Goal: Task Accomplishment & Management: Manage account settings

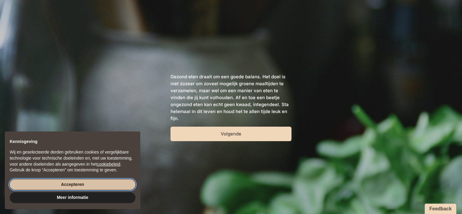
drag, startPoint x: 100, startPoint y: 185, endPoint x: 103, endPoint y: 183, distance: 3.2
click at [100, 185] on button "Accepteren" at bounding box center [73, 184] width 126 height 11
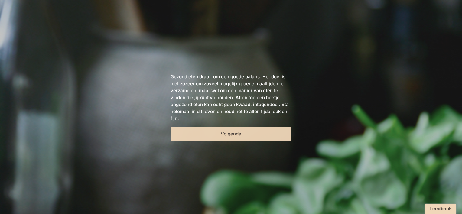
click at [192, 132] on button "Volgende" at bounding box center [230, 134] width 121 height 15
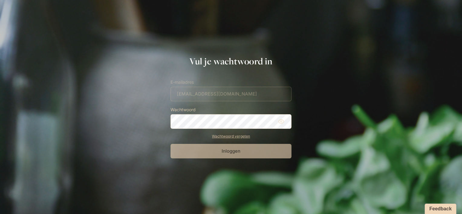
click at [188, 97] on form "E-mailadres [EMAIL_ADDRESS][DOMAIN_NAME] Wachtwoord Wachtwoord vergeten Inloggen" at bounding box center [230, 119] width 121 height 80
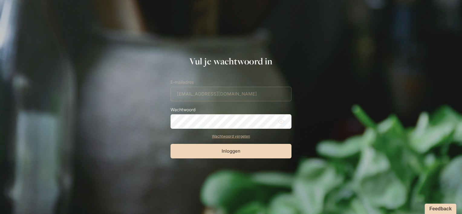
click at [170, 144] on button "Inloggen" at bounding box center [230, 151] width 121 height 15
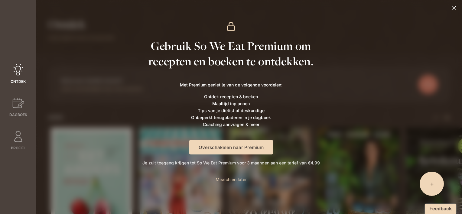
click at [232, 179] on span "Misschien later" at bounding box center [230, 179] width 31 height 5
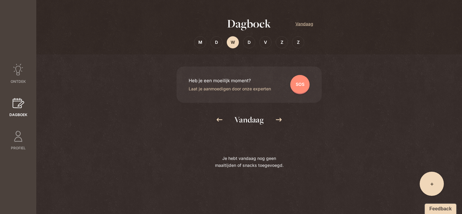
click at [297, 81] on div "SOS" at bounding box center [299, 84] width 19 height 19
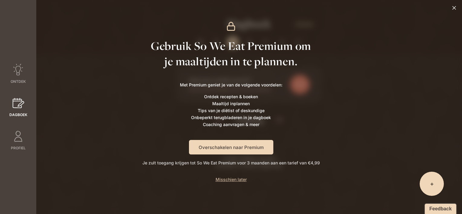
click at [231, 182] on p "Misschien later" at bounding box center [230, 184] width 31 height 17
click at [231, 178] on span "Misschien later" at bounding box center [230, 179] width 31 height 5
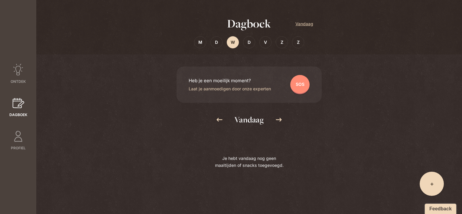
click at [23, 105] on icon at bounding box center [18, 103] width 12 height 12
click at [21, 77] on div at bounding box center [18, 71] width 12 height 15
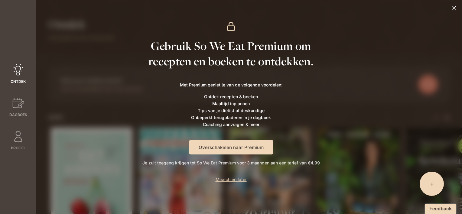
scroll to position [2, 0]
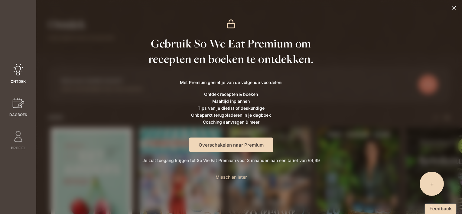
click at [20, 111] on link "Dagboek" at bounding box center [18, 107] width 36 height 21
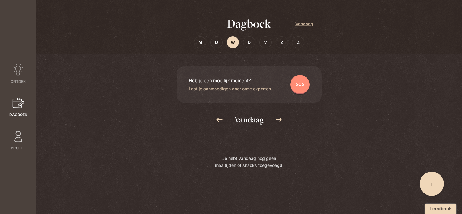
click at [21, 134] on icon at bounding box center [18, 136] width 8 height 11
